Goal: Task Accomplishment & Management: Use online tool/utility

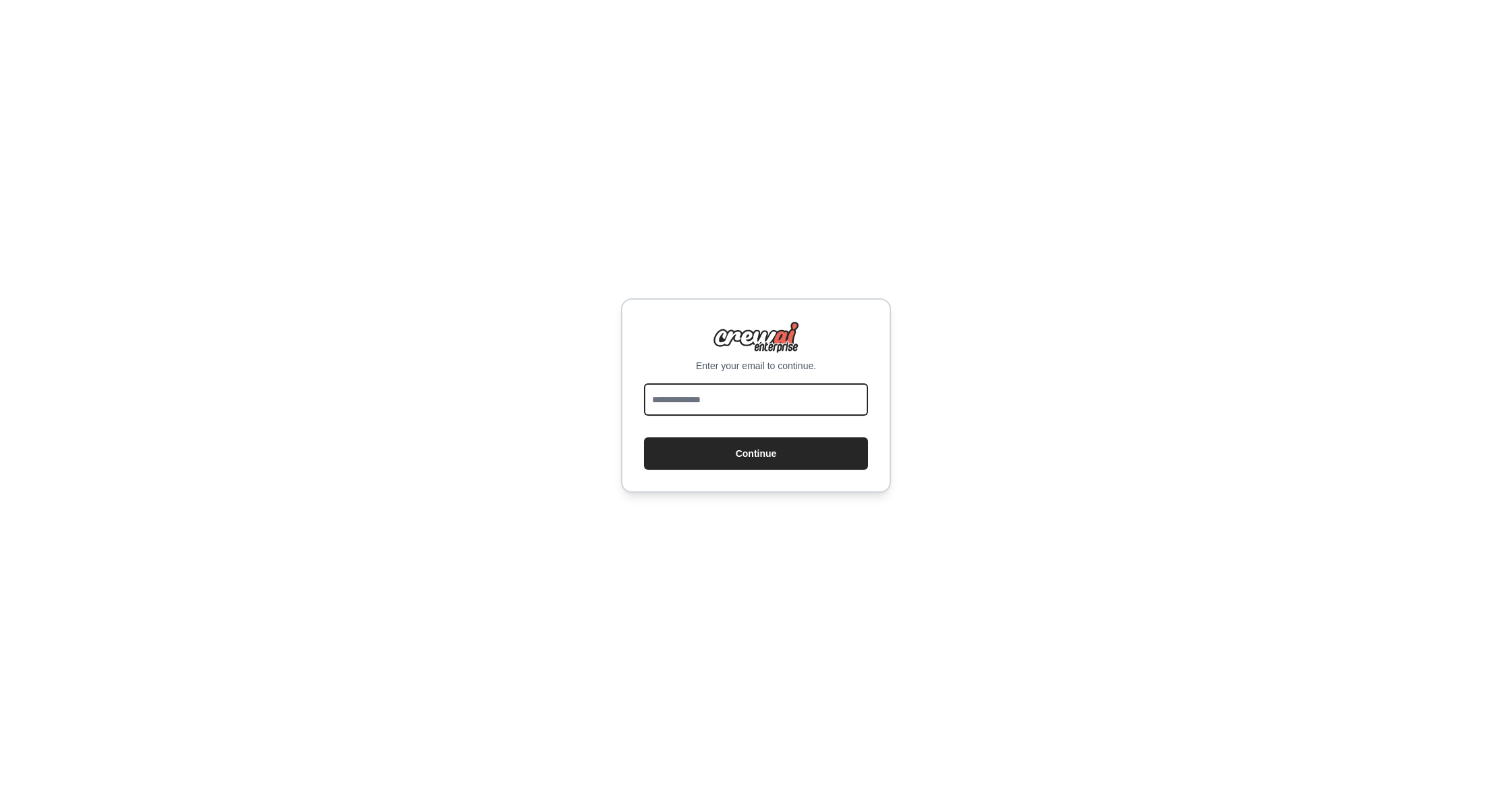
click at [779, 406] on input "email" at bounding box center [756, 399] width 224 height 33
click at [770, 459] on button "Continue" at bounding box center [756, 453] width 224 height 33
click at [750, 409] on input "*" at bounding box center [756, 399] width 224 height 33
type input "**********"
click at [757, 455] on button "Continue" at bounding box center [756, 453] width 224 height 33
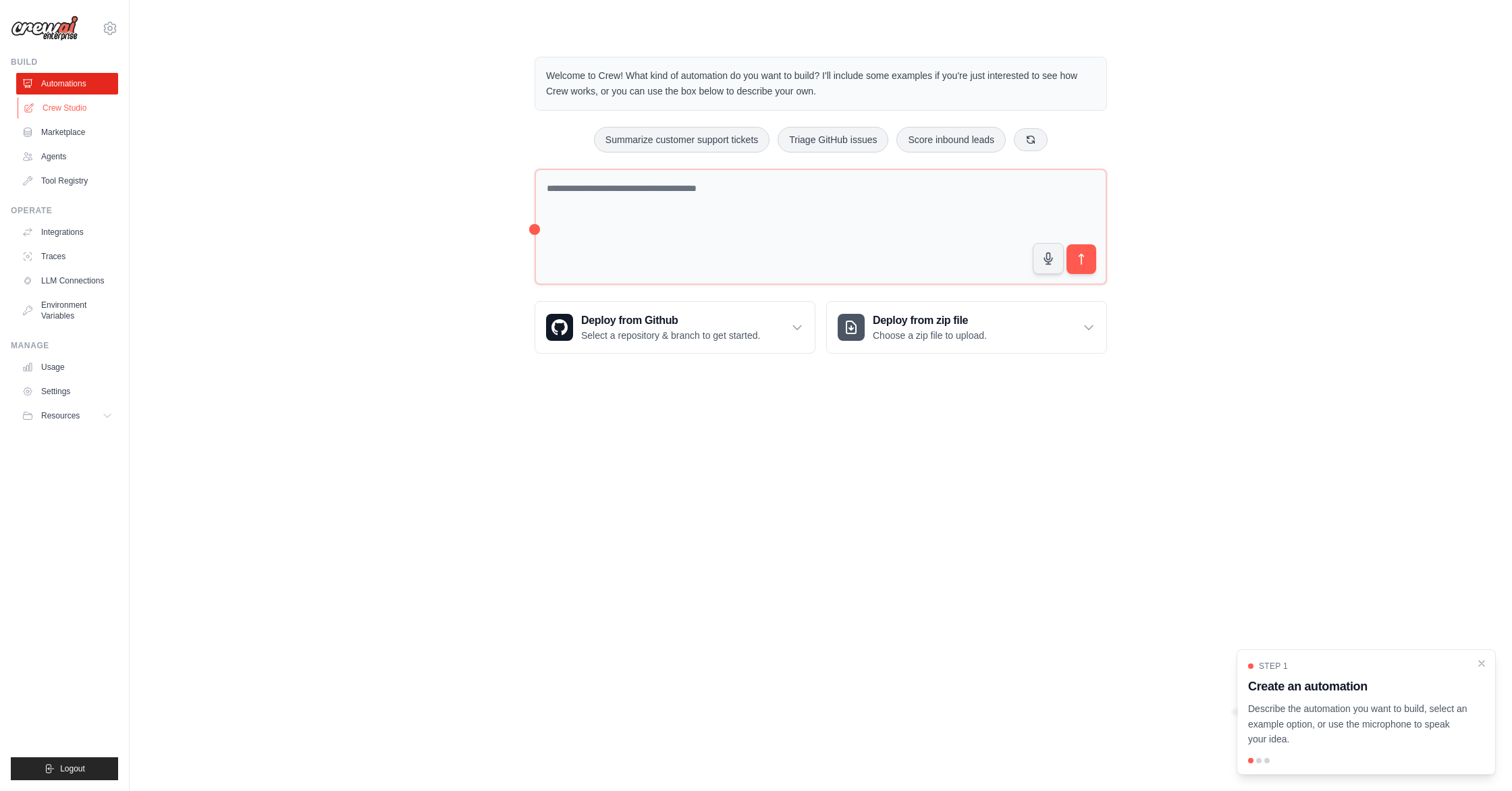
click at [47, 107] on link "Crew Studio" at bounding box center [68, 108] width 102 height 22
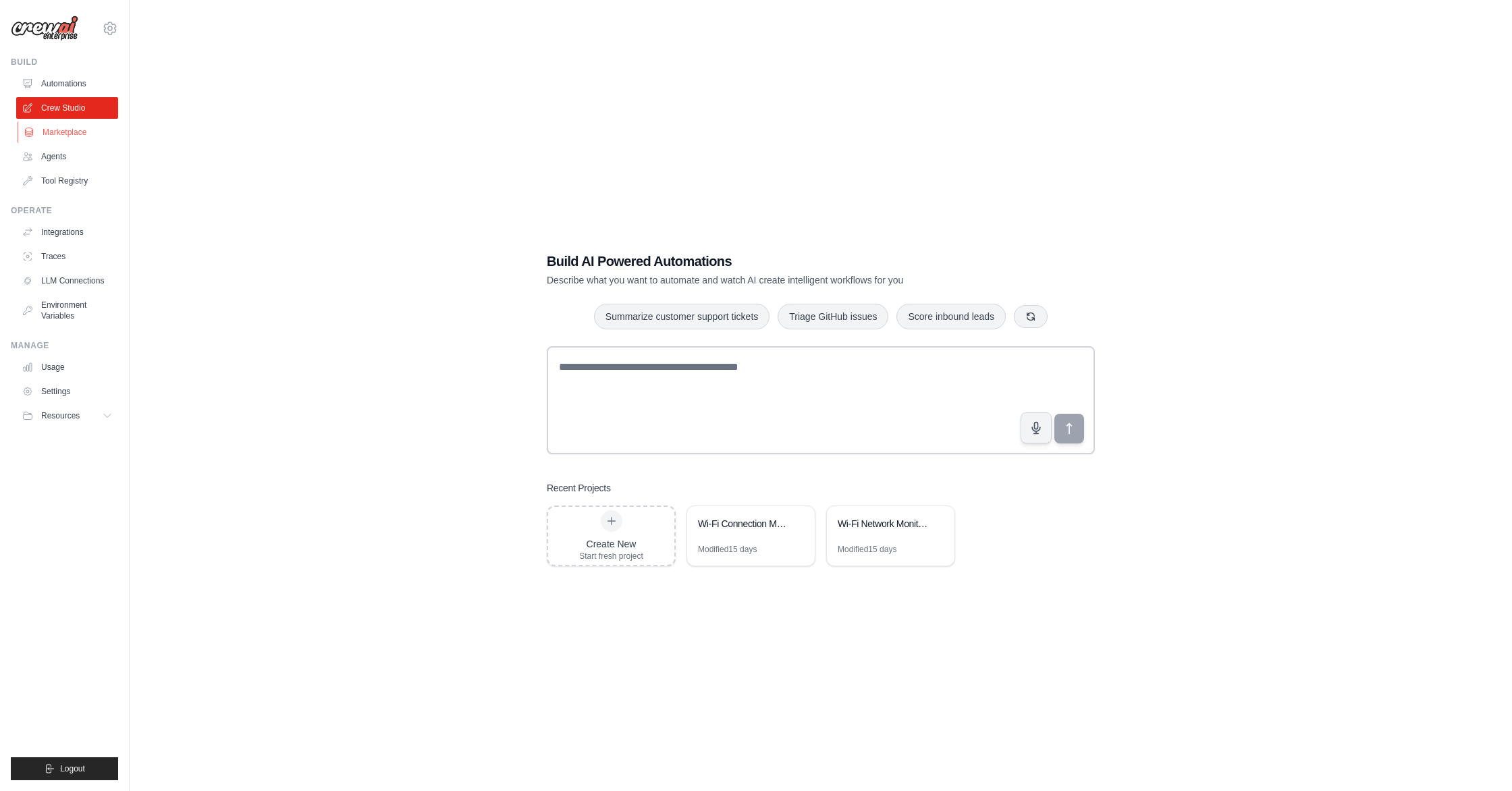
click at [40, 135] on link "Marketplace" at bounding box center [68, 133] width 102 height 22
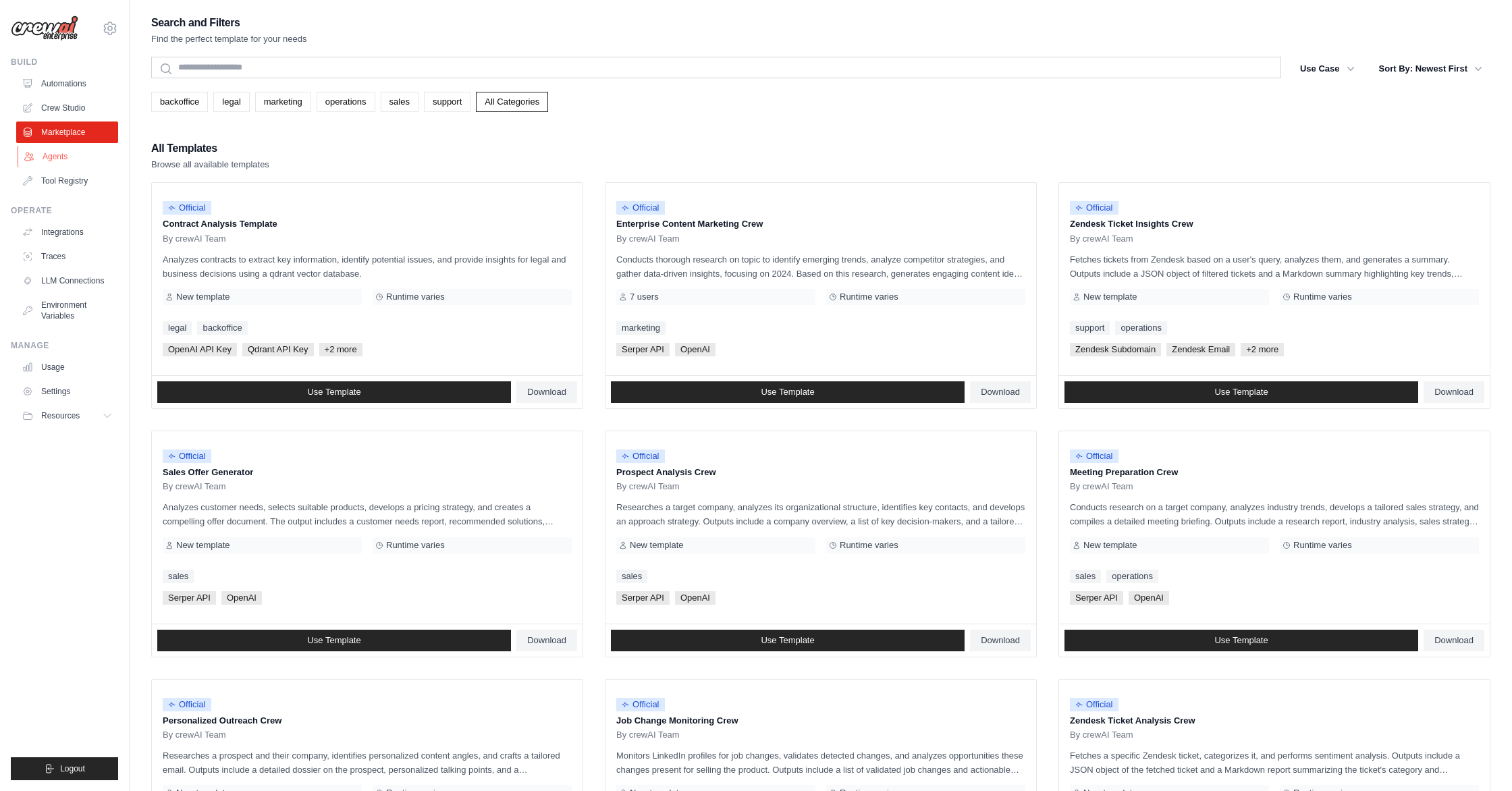
click at [51, 159] on link "Agents" at bounding box center [68, 157] width 102 height 22
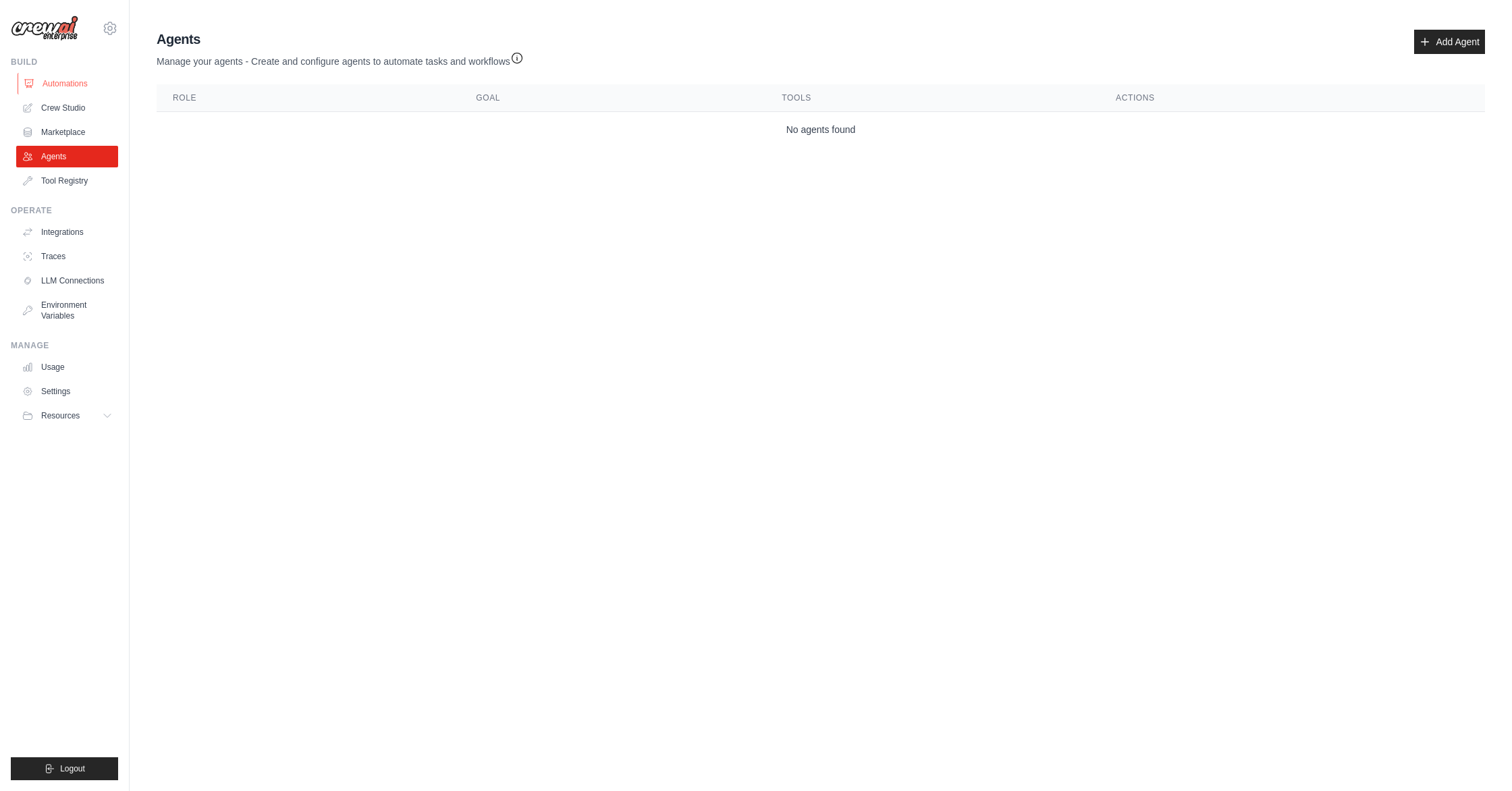
click at [64, 86] on link "Automations" at bounding box center [68, 84] width 102 height 22
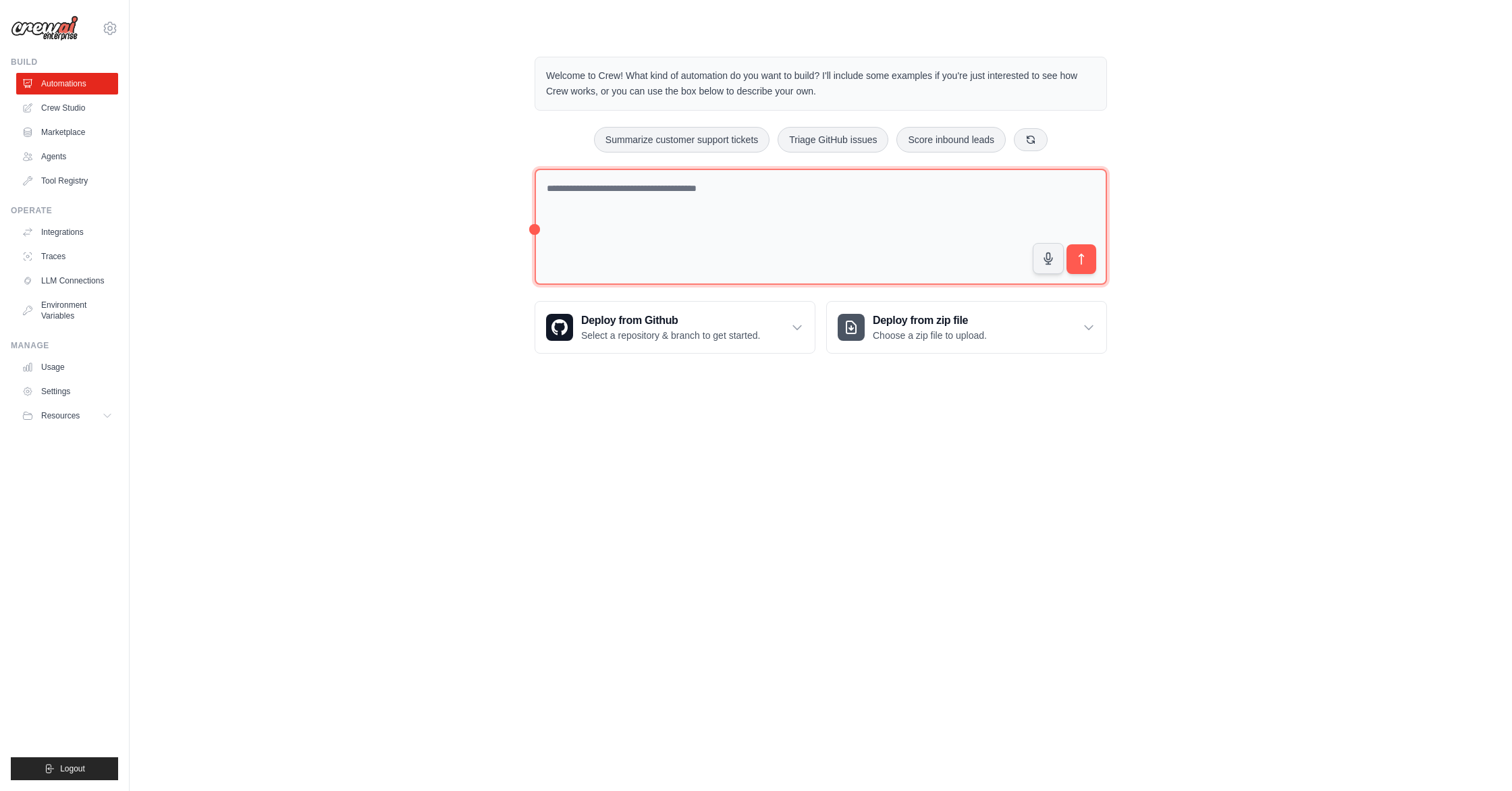
click at [816, 217] on textarea at bounding box center [820, 227] width 573 height 117
click at [680, 216] on textarea at bounding box center [820, 227] width 573 height 117
type textarea "*"
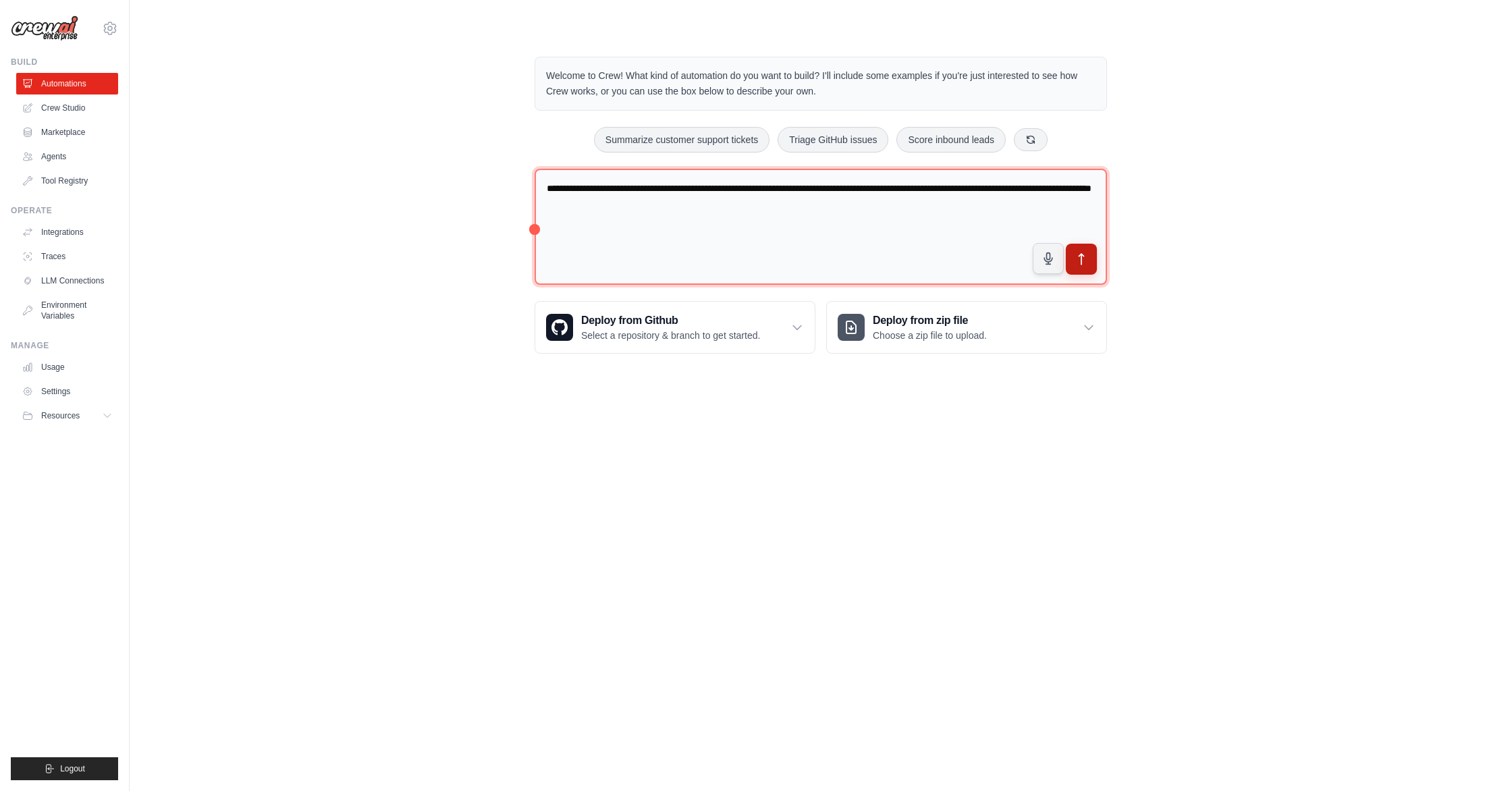
type textarea "**********"
click at [1088, 263] on icon "submit" at bounding box center [1081, 260] width 14 height 14
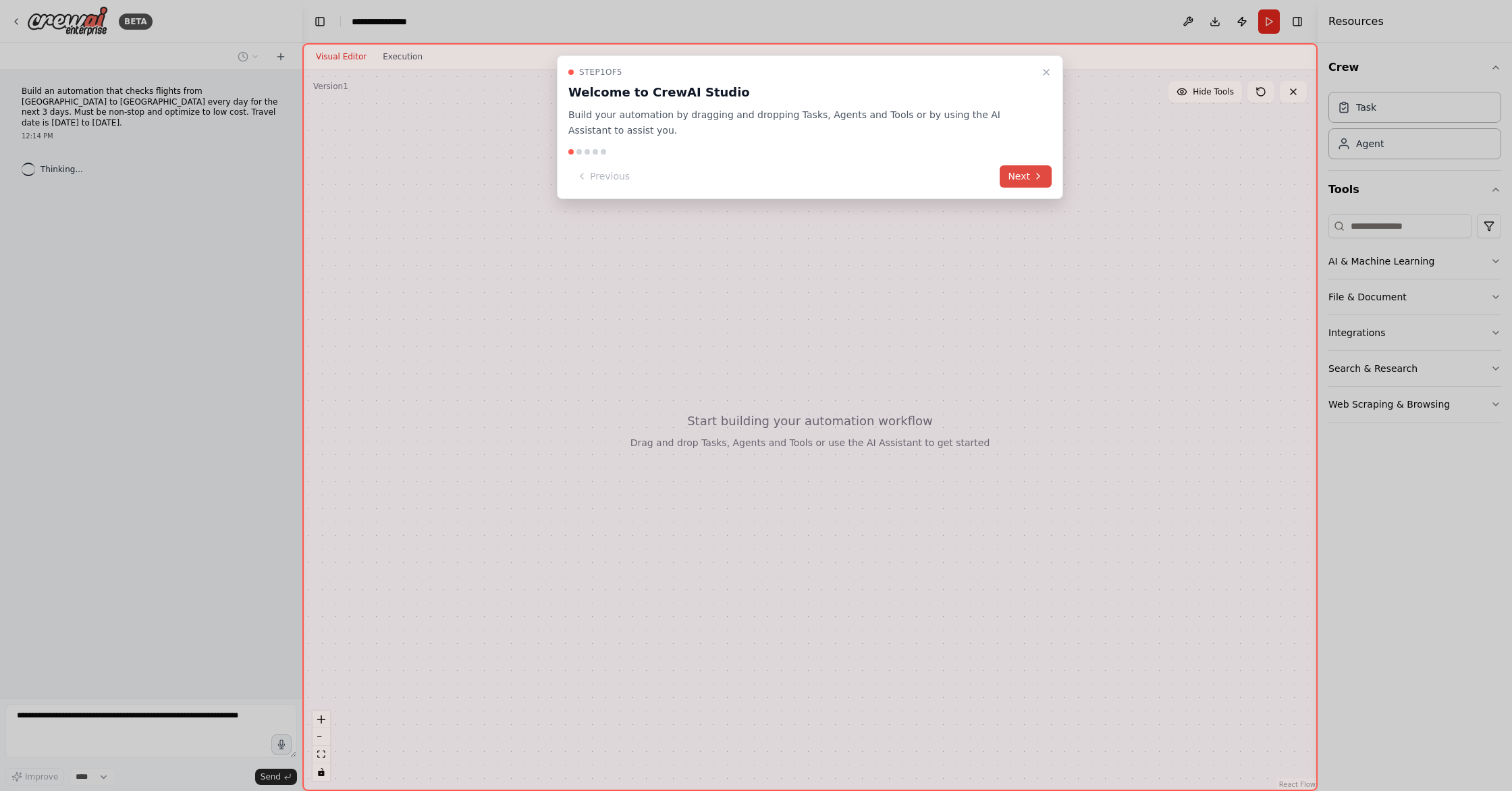
click at [1024, 169] on button "Next" at bounding box center [1026, 176] width 52 height 22
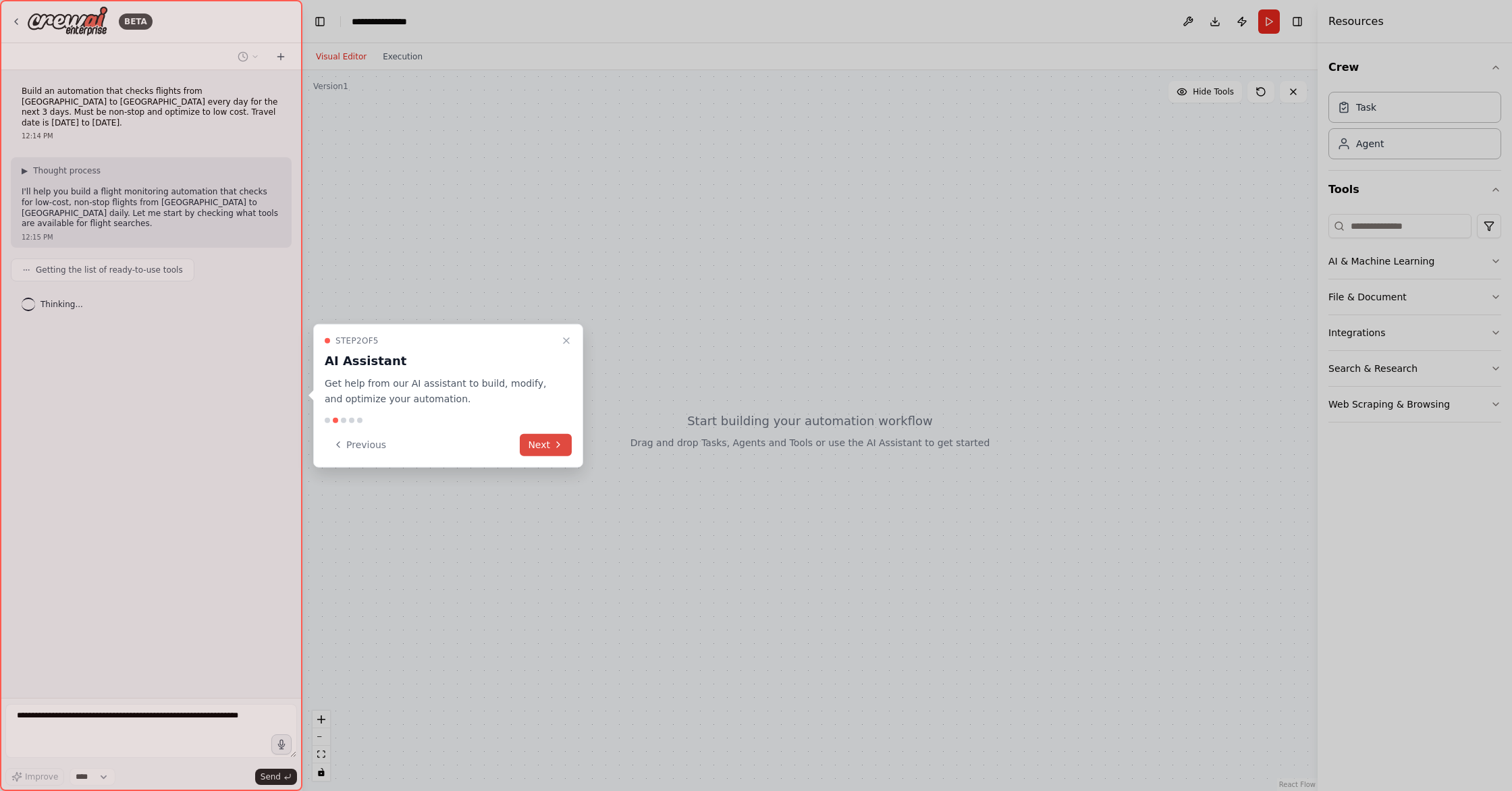
click at [553, 446] on icon at bounding box center [558, 444] width 11 height 11
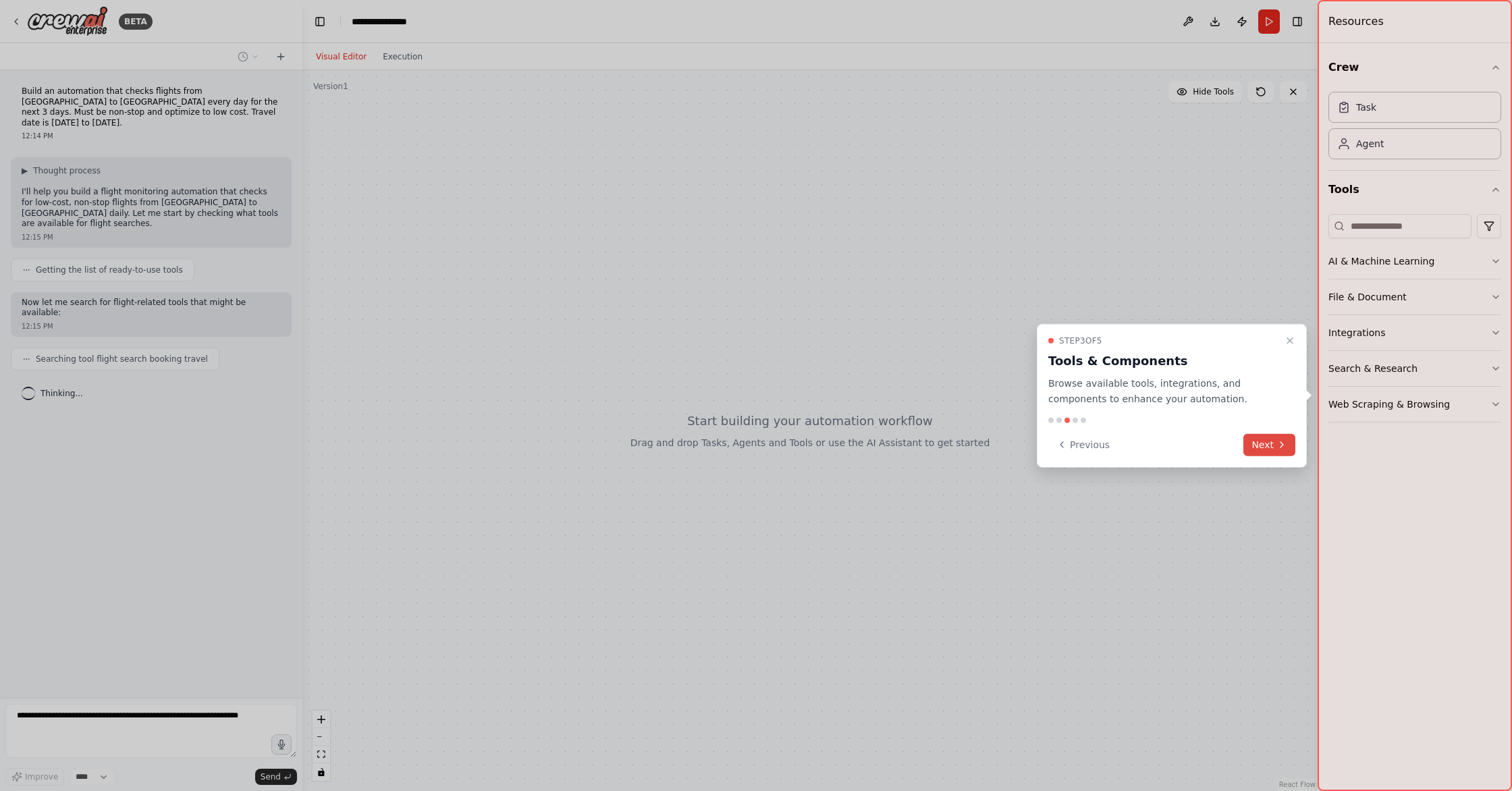
click at [1271, 450] on button "Next" at bounding box center [1269, 444] width 52 height 22
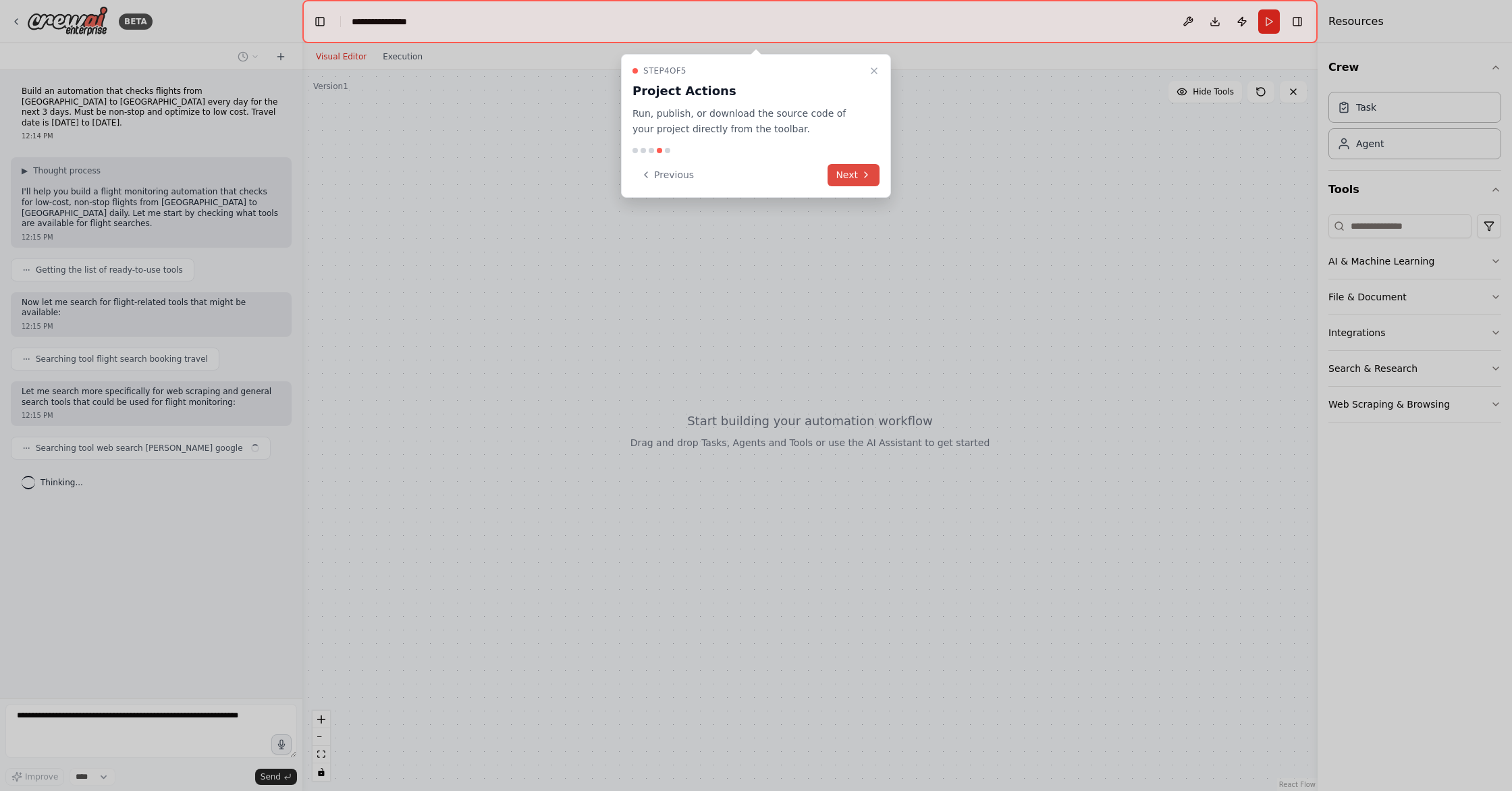
click at [850, 169] on button "Next" at bounding box center [853, 175] width 52 height 22
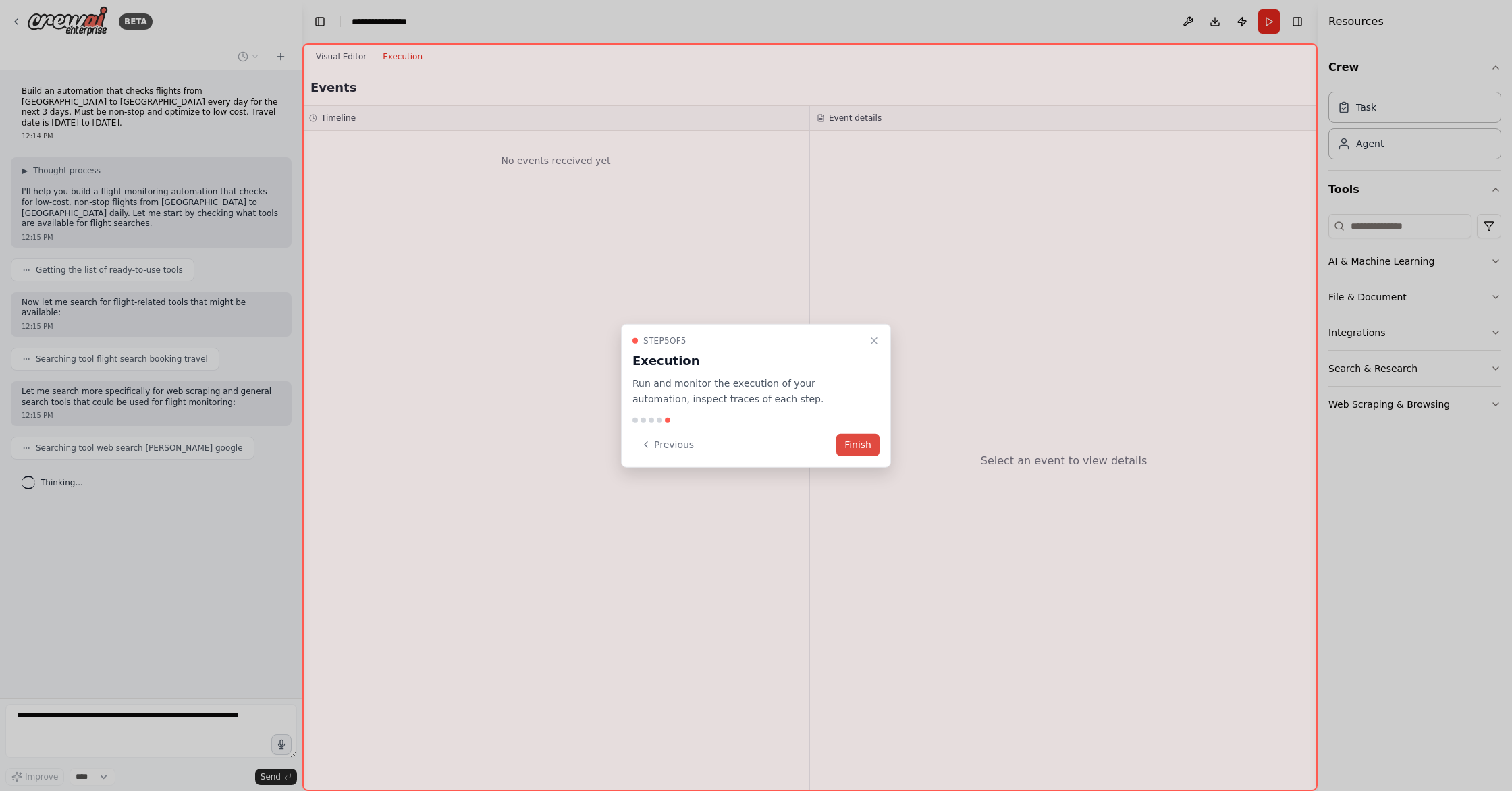
click at [869, 444] on button "Finish" at bounding box center [858, 444] width 44 height 22
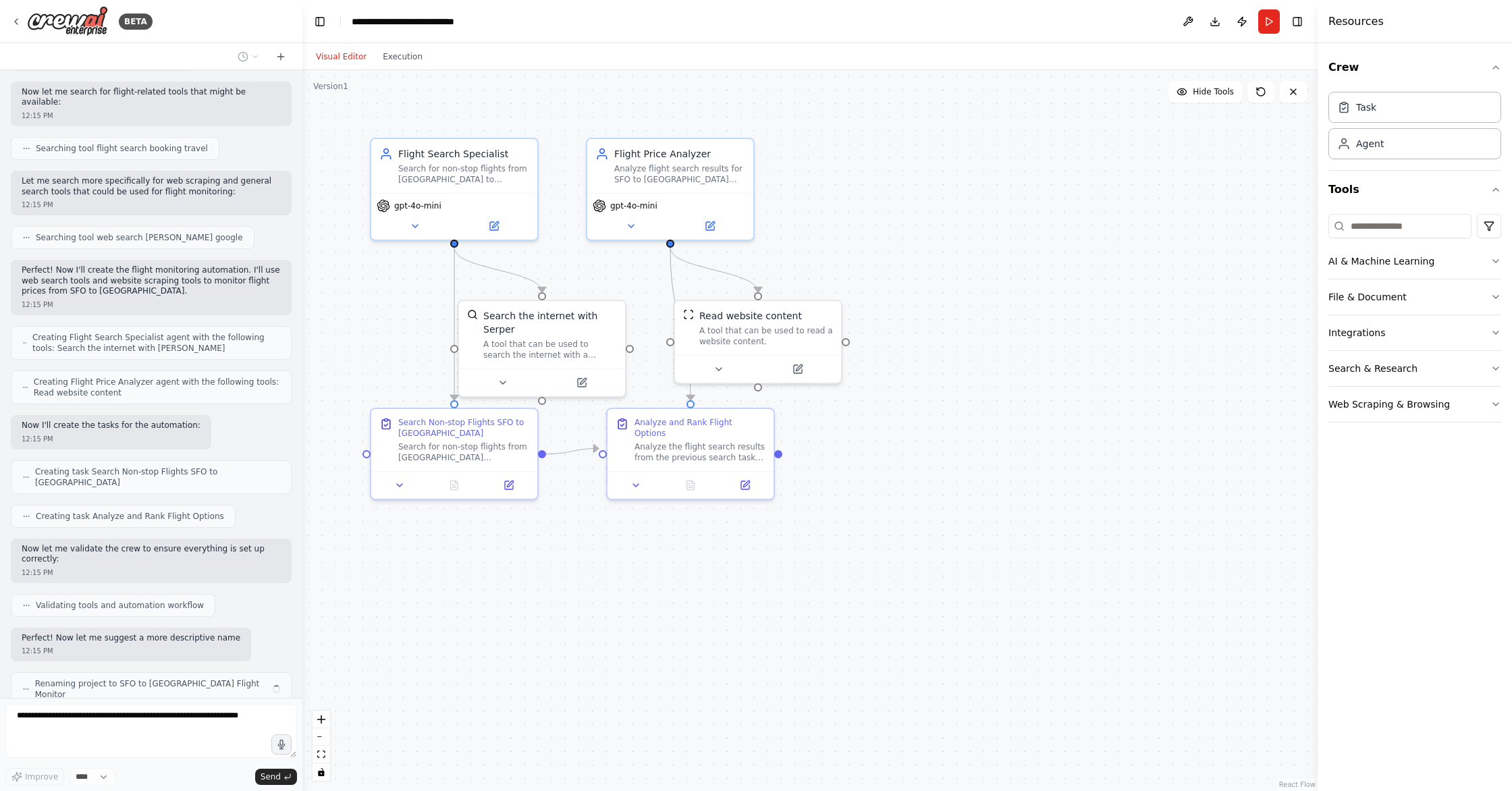
scroll to position [221, 0]
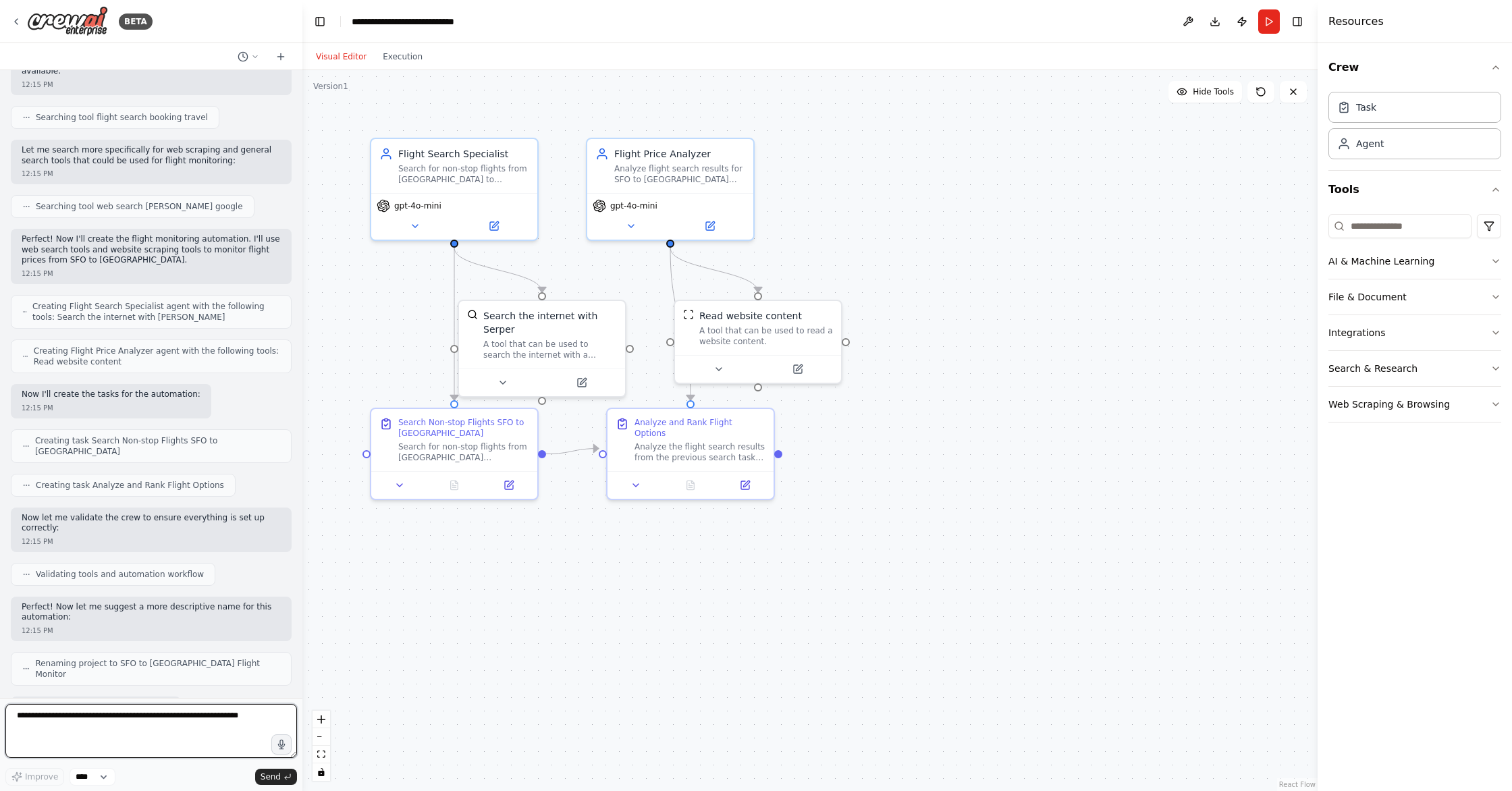
click at [158, 723] on textarea at bounding box center [151, 731] width 291 height 54
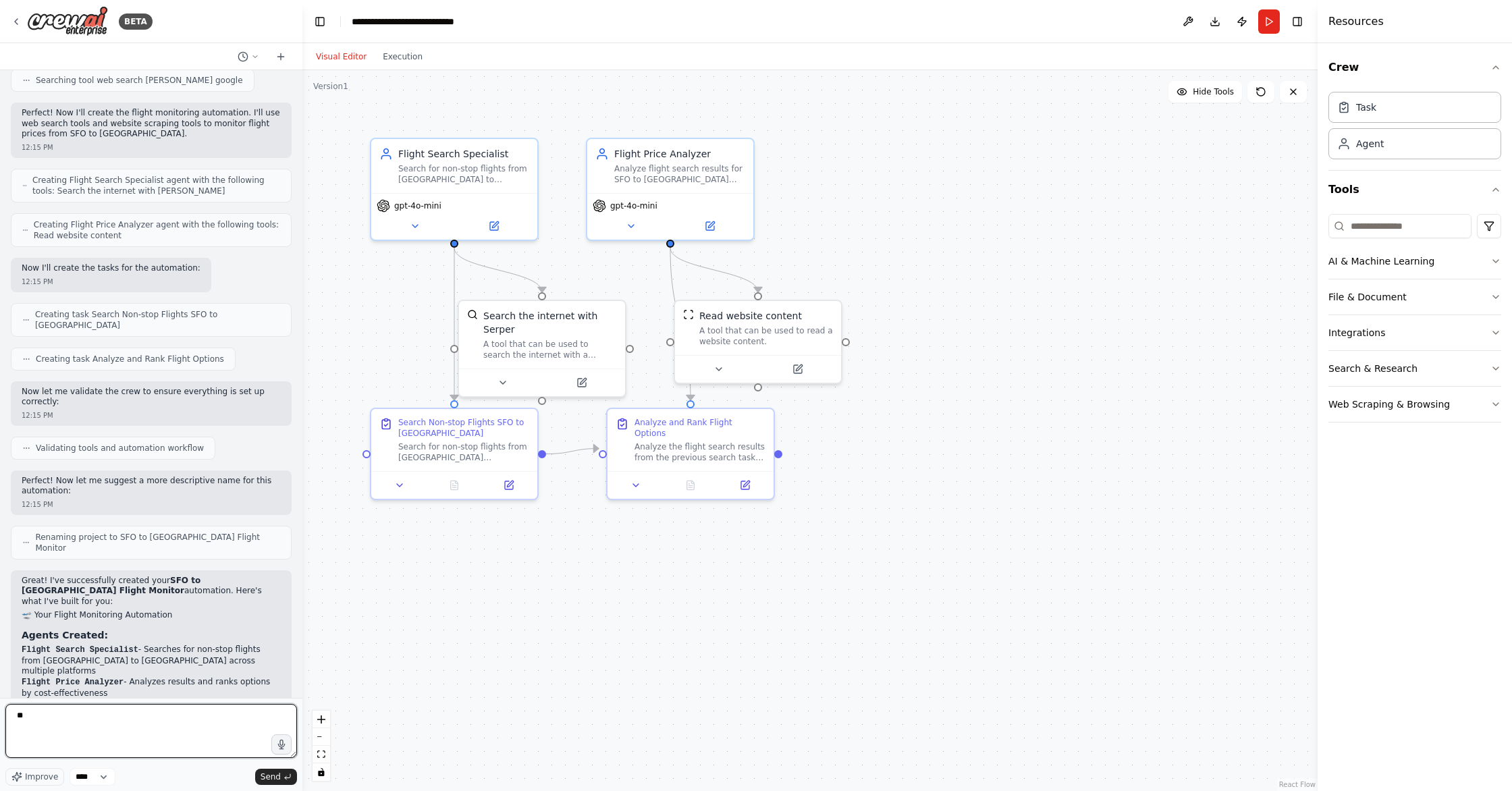
type textarea "*"
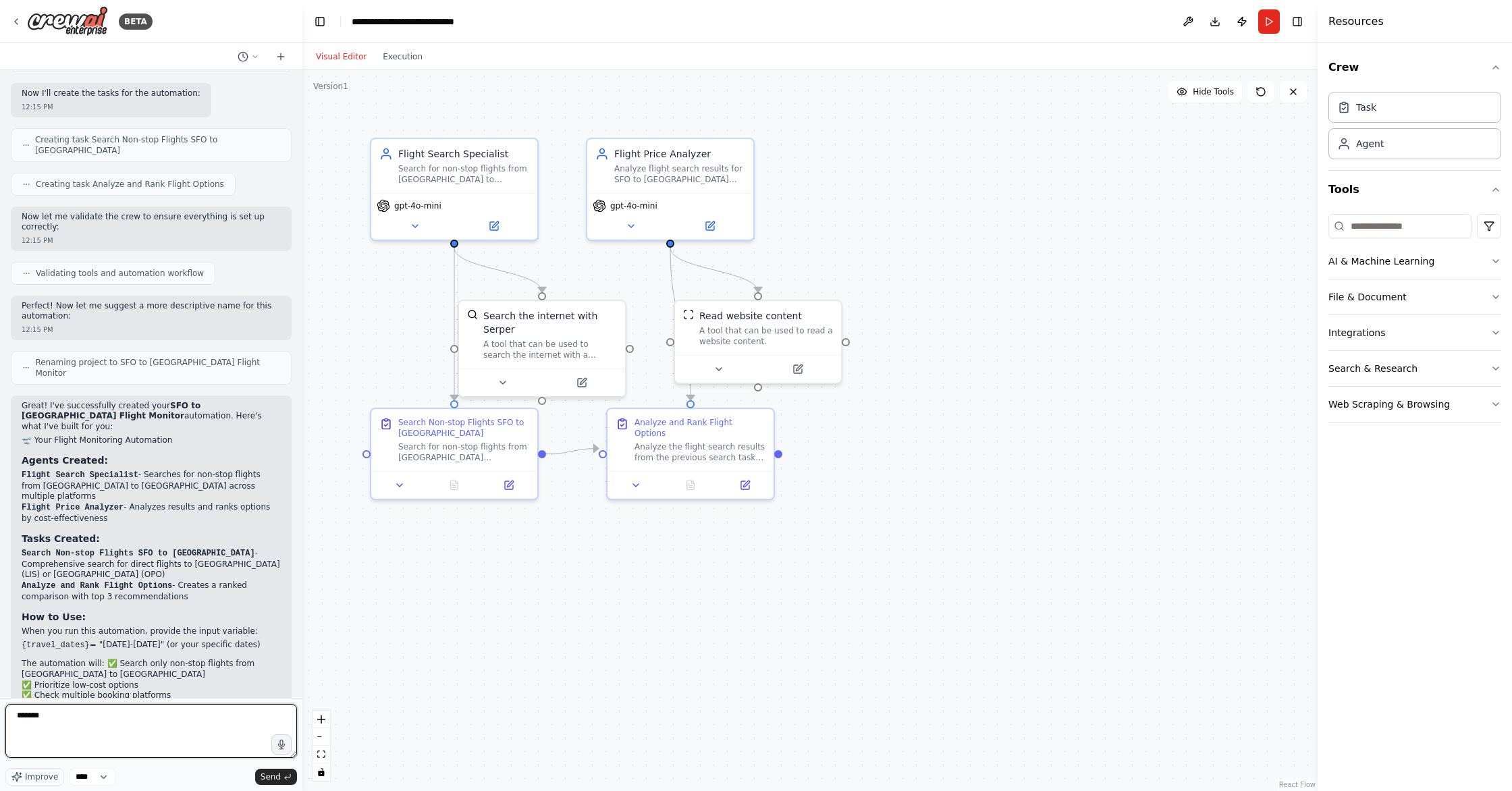
scroll to position [554, 0]
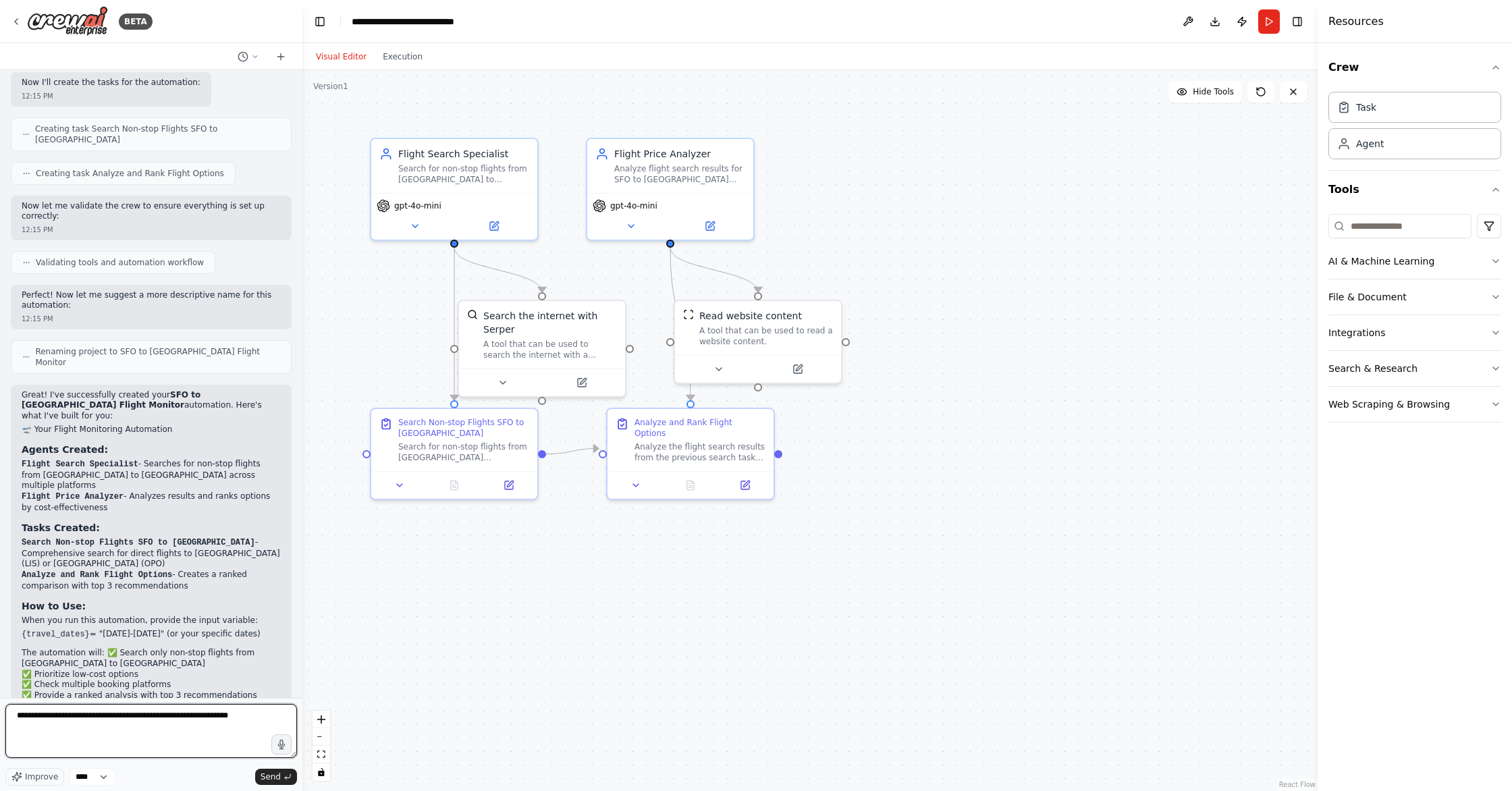
type textarea "**********"
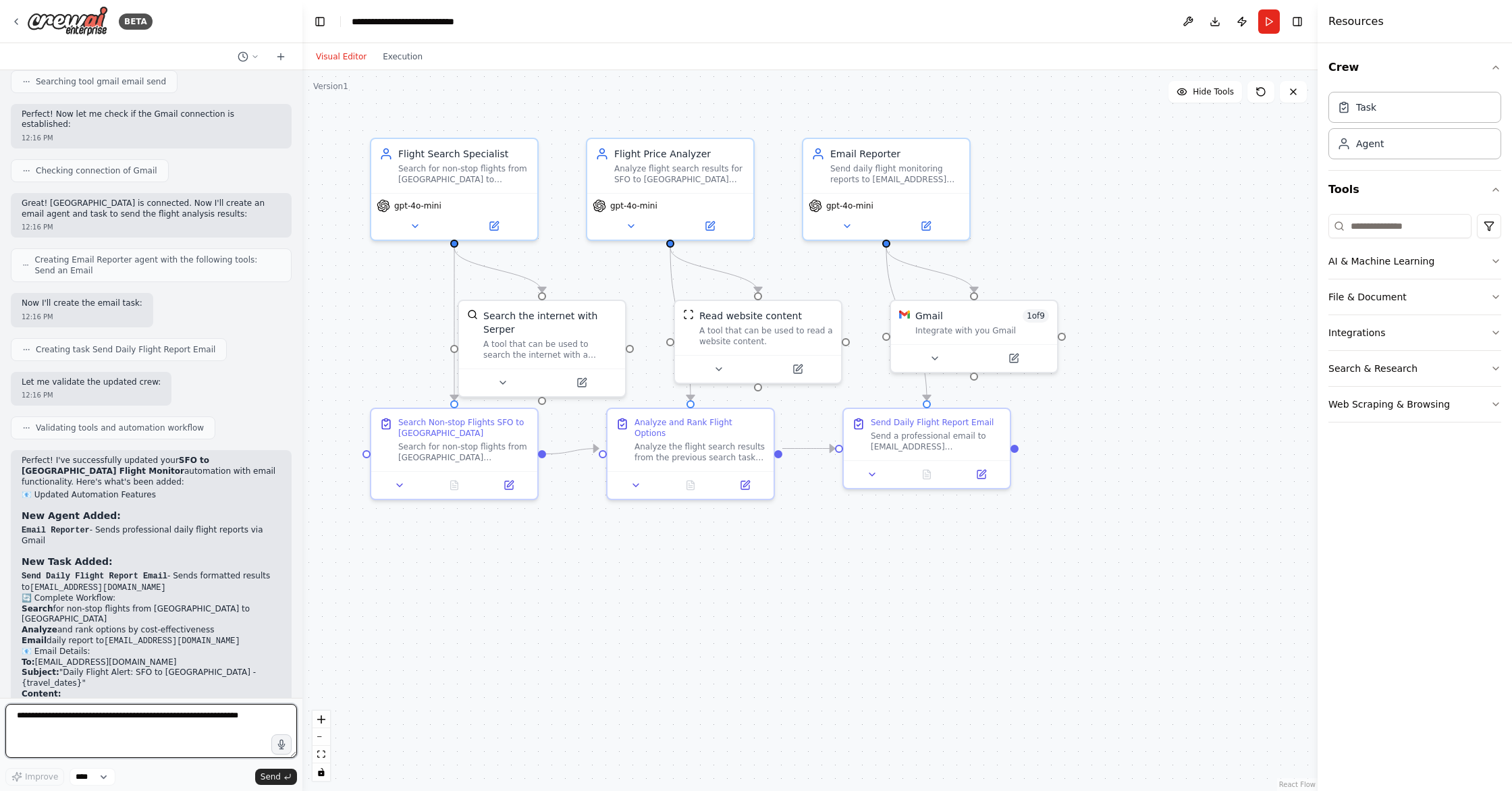
scroll to position [1436, 0]
